Goal: Check status: Check status

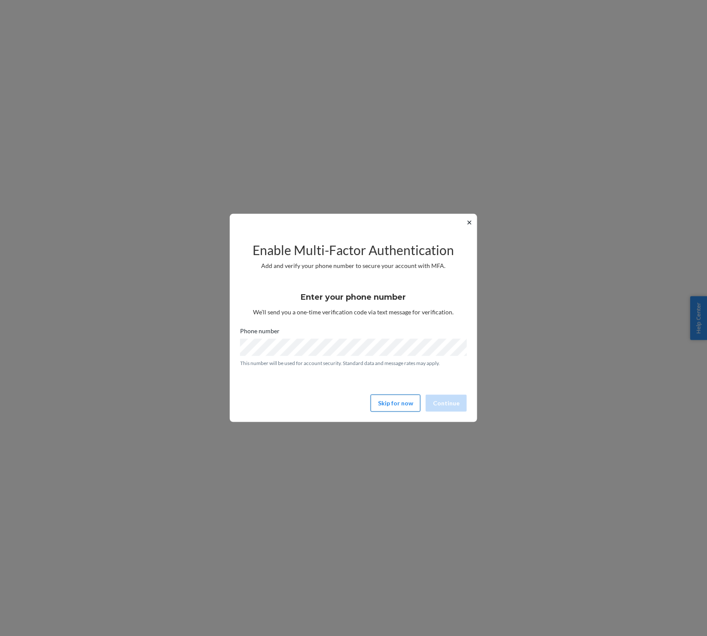
click at [400, 411] on button "Skip for now" at bounding box center [396, 403] width 50 height 17
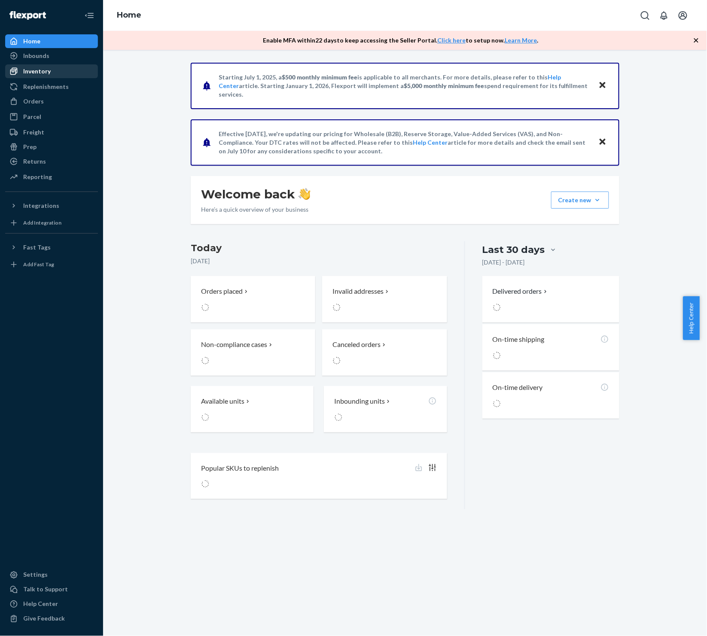
click at [33, 69] on div "Inventory" at bounding box center [36, 71] width 27 height 9
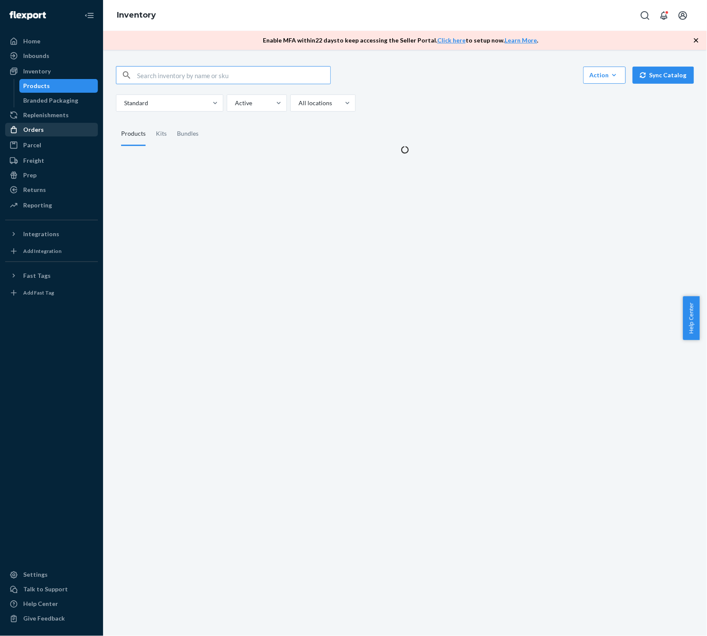
click at [47, 134] on div "Orders" at bounding box center [51, 130] width 91 height 12
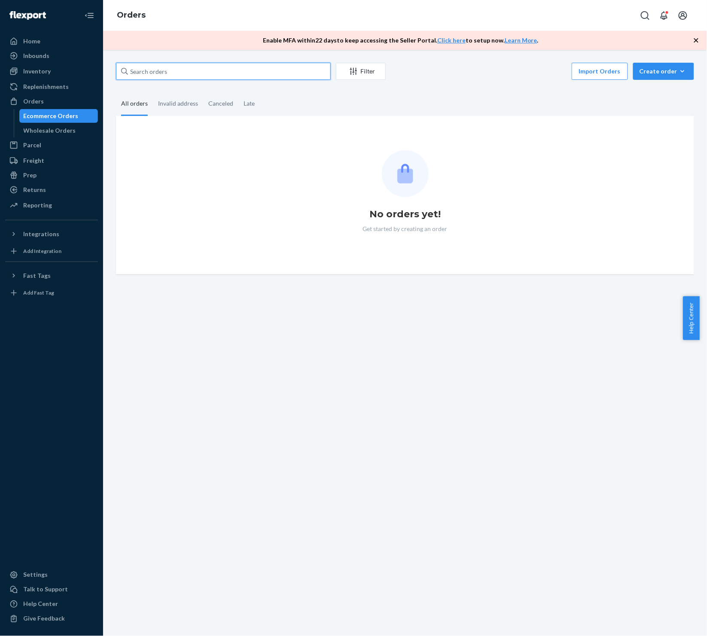
click at [180, 70] on input "text" at bounding box center [223, 71] width 215 height 17
paste input "SO2836296"
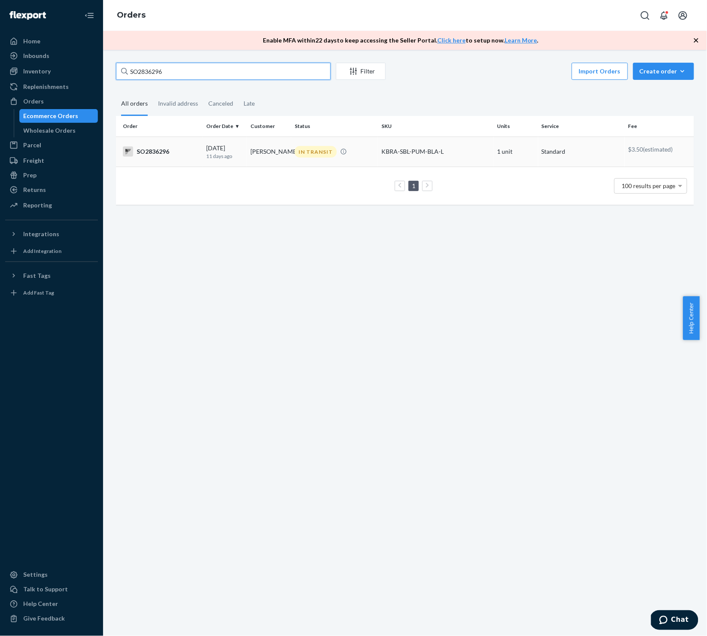
type input "SO2836296"
click at [153, 150] on div "SO2836296" at bounding box center [161, 151] width 76 height 10
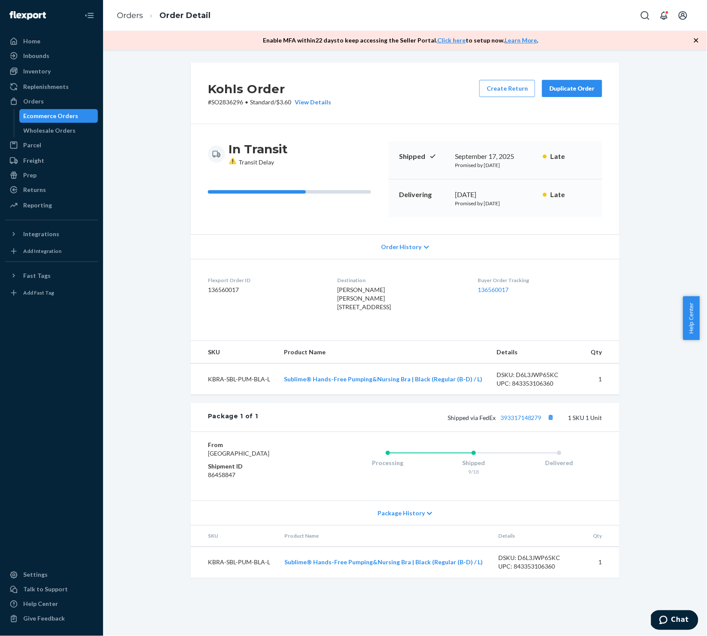
click at [134, 285] on div "Kohls Order # SO2836296 • Standard / $3.60 View Details Create Return Duplicate…" at bounding box center [405, 326] width 591 height 526
